Goal: Transaction & Acquisition: Subscribe to service/newsletter

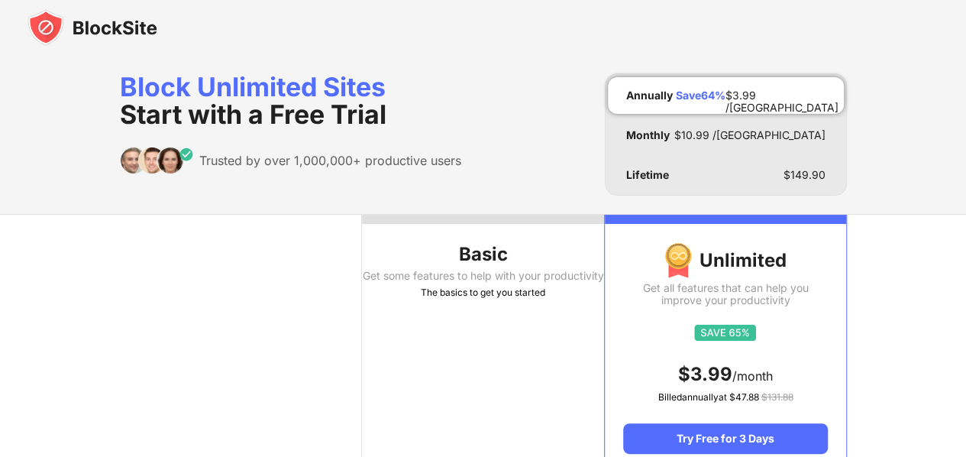
click at [190, 82] on div "Block Unlimited Sites Start with a Free Trial" at bounding box center [290, 100] width 341 height 55
click at [115, 27] on img at bounding box center [92, 27] width 130 height 37
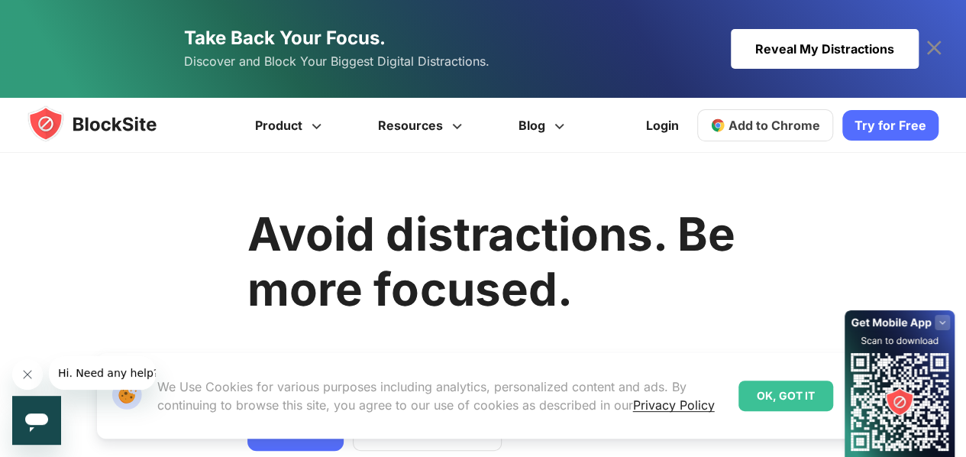
scroll to position [102, 0]
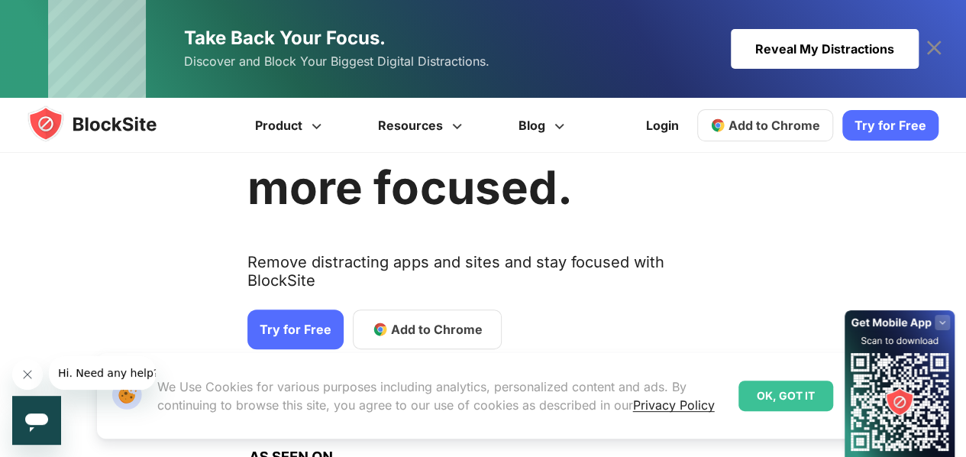
click at [281, 309] on link "Try for Free" at bounding box center [295, 329] width 96 height 40
click at [410, 320] on span "Add to Chrome" at bounding box center [437, 329] width 92 height 18
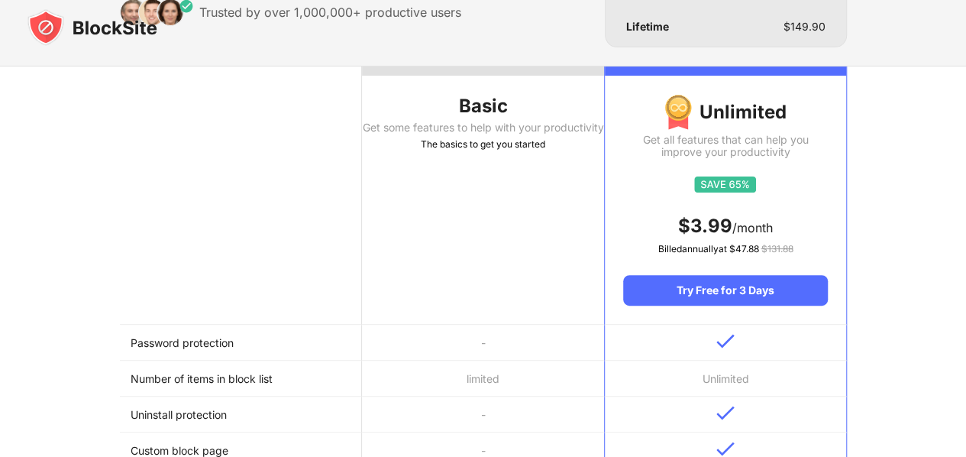
scroll to position [203, 0]
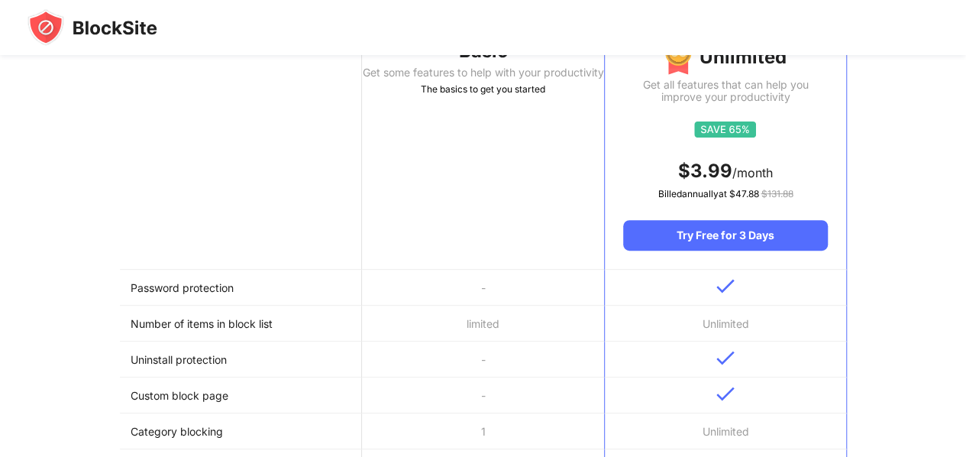
click at [473, 131] on th "Basic Get some features to help with your productivity The basics to get you st…" at bounding box center [483, 140] width 242 height 258
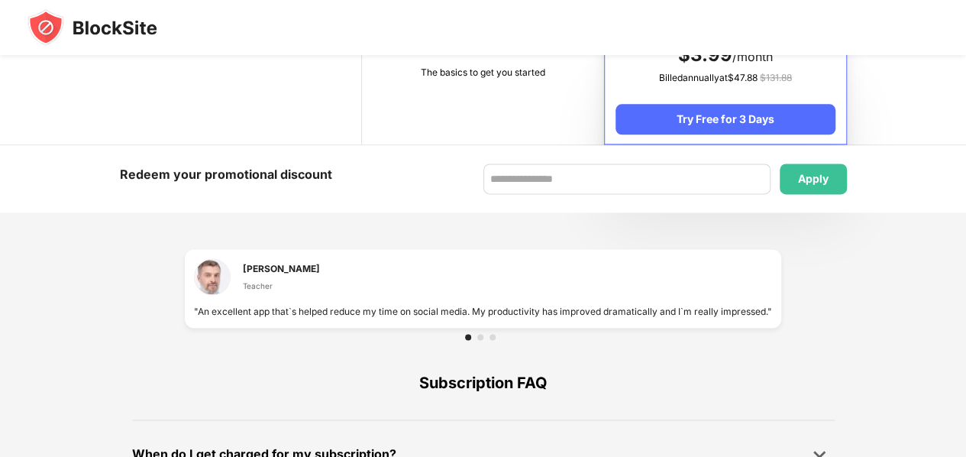
scroll to position [814, 0]
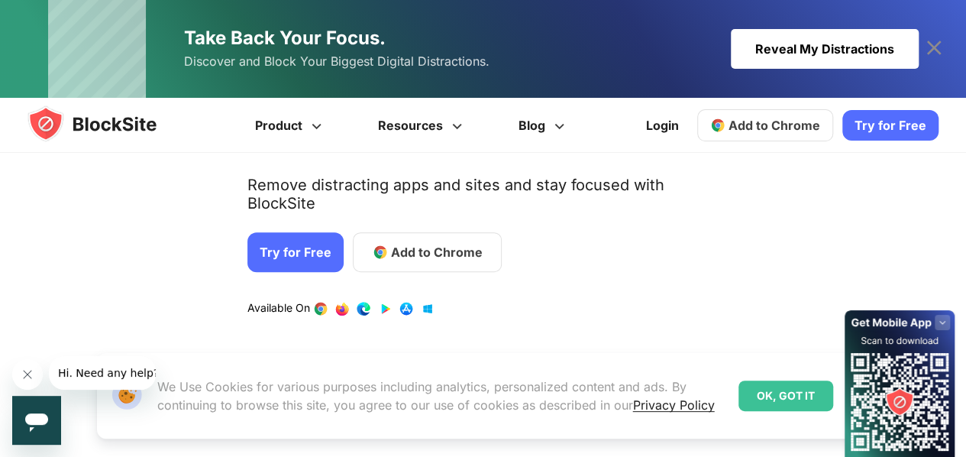
scroll to position [203, 0]
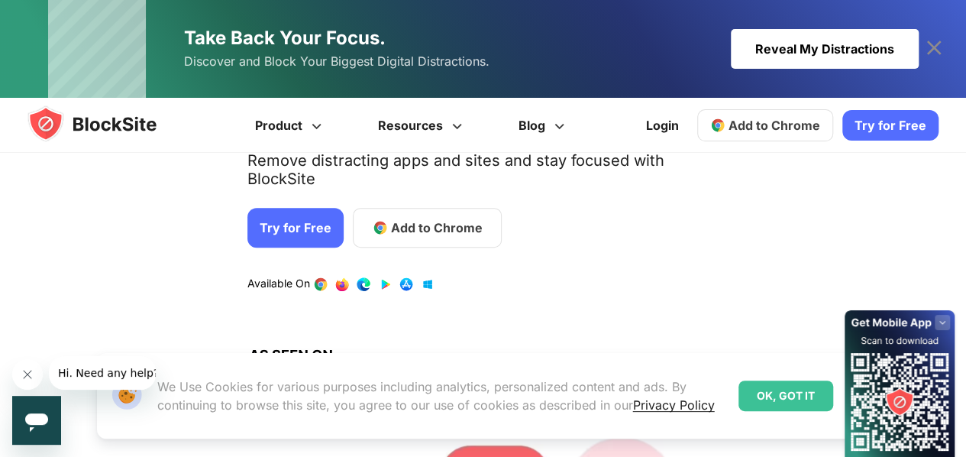
click at [300, 208] on link "Try for Free" at bounding box center [295, 228] width 96 height 40
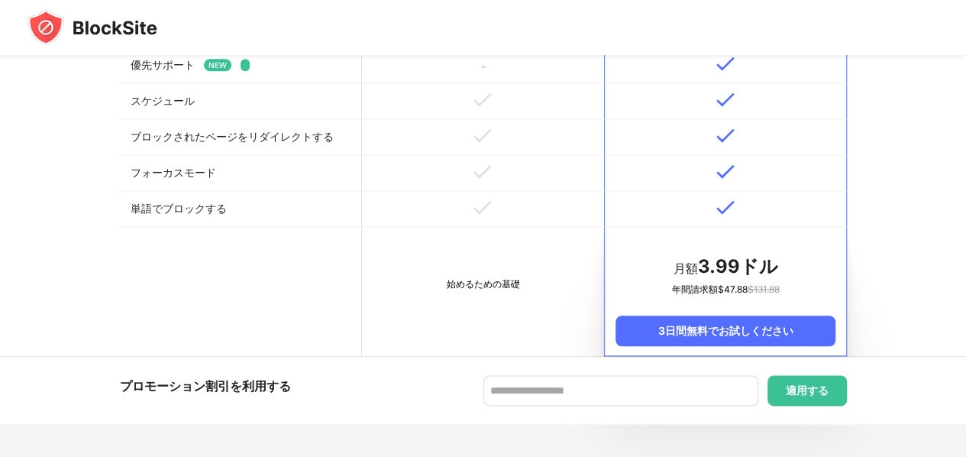
scroll to position [814, 0]
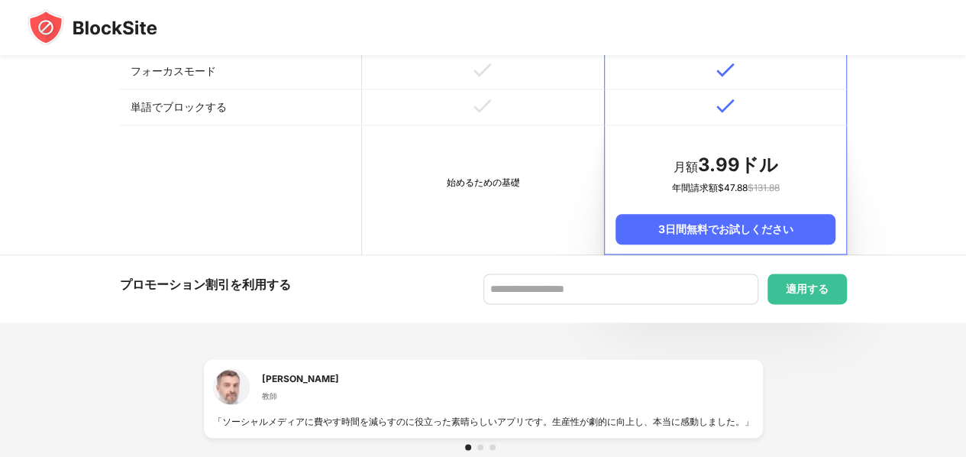
click at [465, 179] on font "始めるための基礎" at bounding box center [482, 181] width 73 height 11
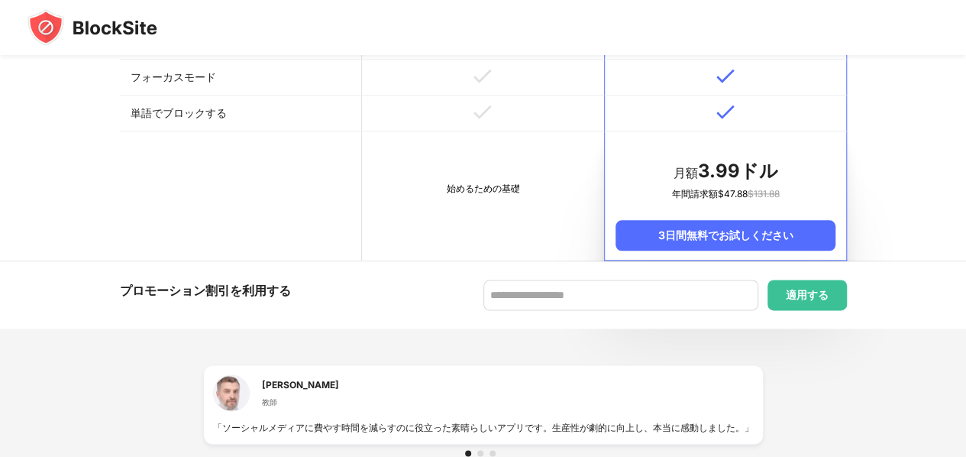
scroll to position [1005, 0]
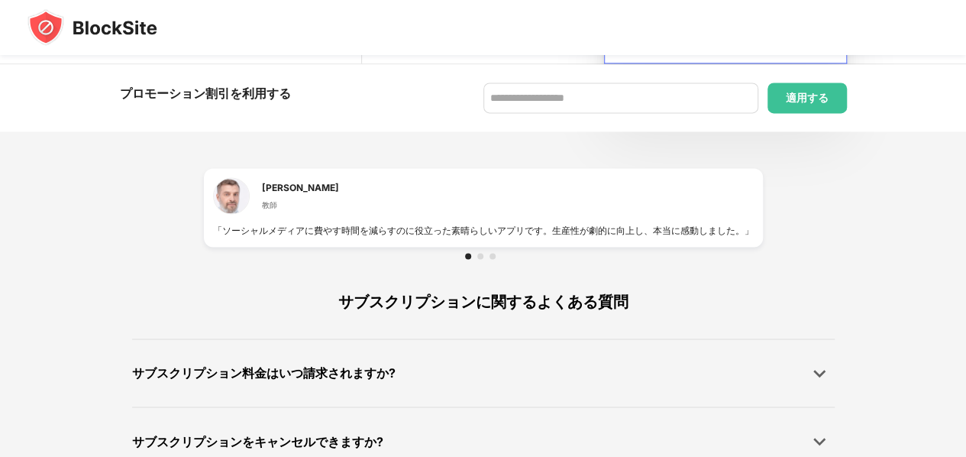
drag, startPoint x: 514, startPoint y: 218, endPoint x: 391, endPoint y: 241, distance: 125.2
click at [350, 225] on div "レスリー・R・ウォーレン 教師 「ソーシャルメディアに費やす時間を減らすのに役立った素晴らしいアプリです。生産性が劇的に向上し、本当に感動しました。」" at bounding box center [483, 207] width 541 height 60
click at [487, 257] on div at bounding box center [483, 256] width 559 height 18
click at [477, 253] on div at bounding box center [483, 256] width 37 height 6
click at [480, 257] on div at bounding box center [480, 256] width 6 height 6
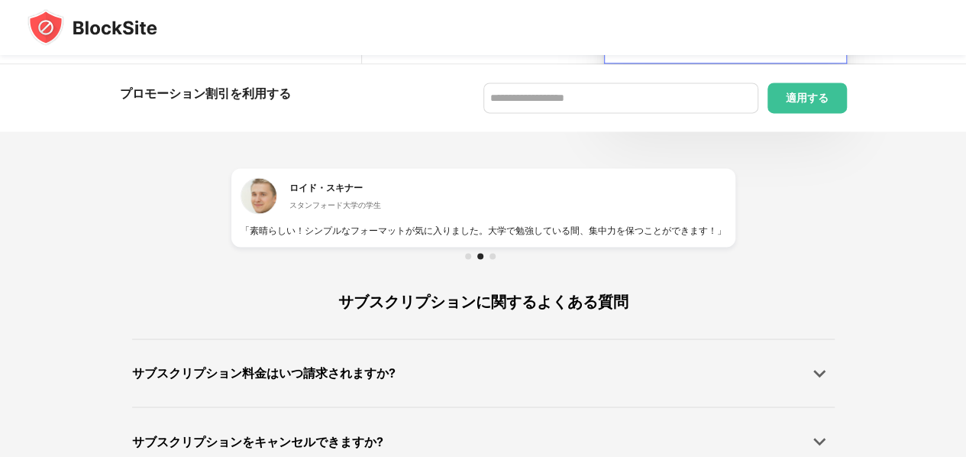
click at [489, 254] on div at bounding box center [492, 256] width 6 height 6
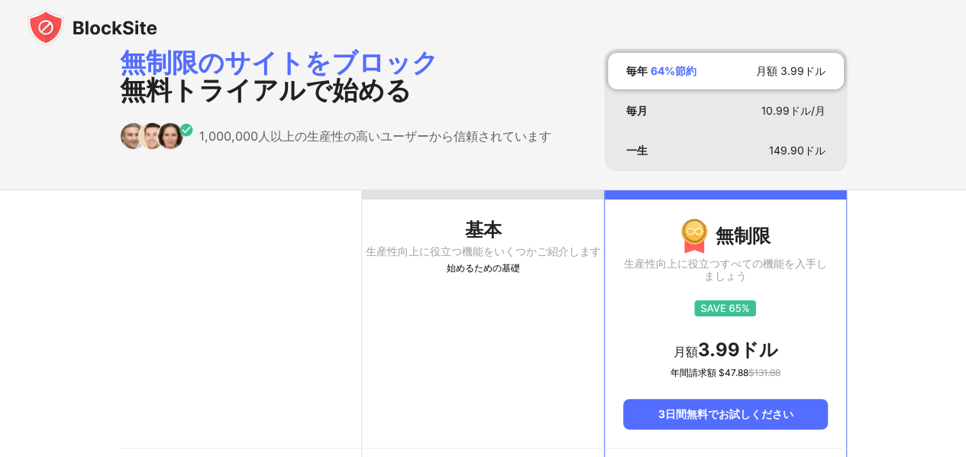
scroll to position [0, 0]
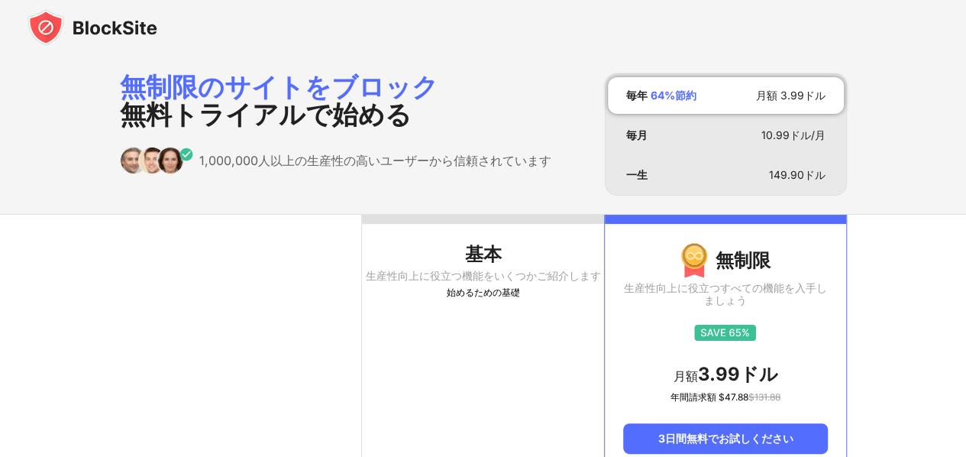
click at [125, 35] on img at bounding box center [92, 27] width 130 height 37
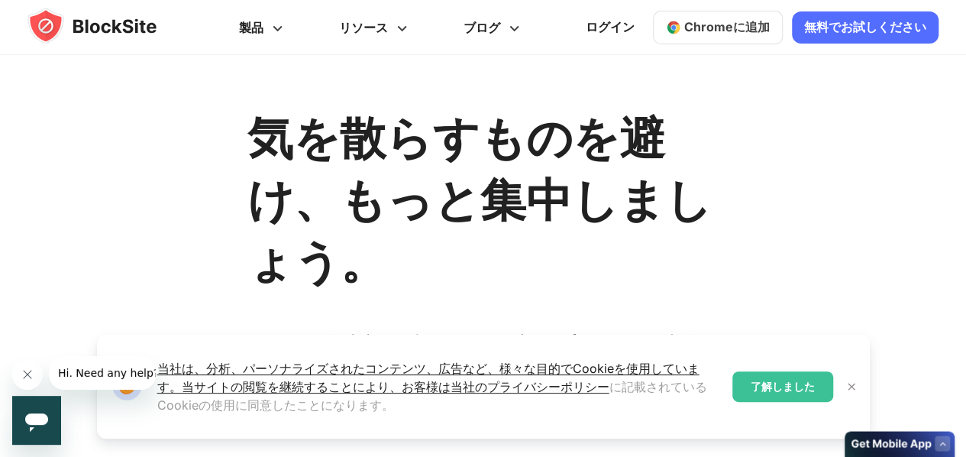
click at [496, 27] on link "集中力を取り戻しましょう。 最大のデジタル妨害要因を発見してブロックします。 Reveal My Distractions 私の気を散らすものを明らかにする" at bounding box center [483, 49] width 870 height 98
